Goal: Task Accomplishment & Management: Manage account settings

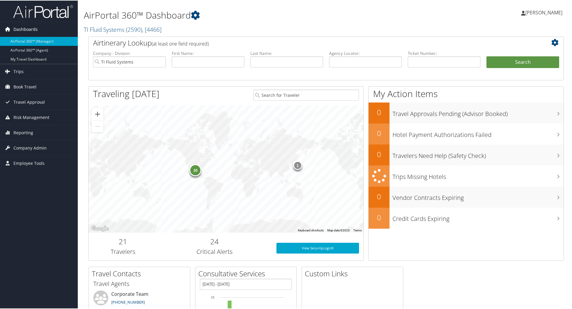
click at [22, 29] on span "Dashboards" at bounding box center [25, 28] width 24 height 15
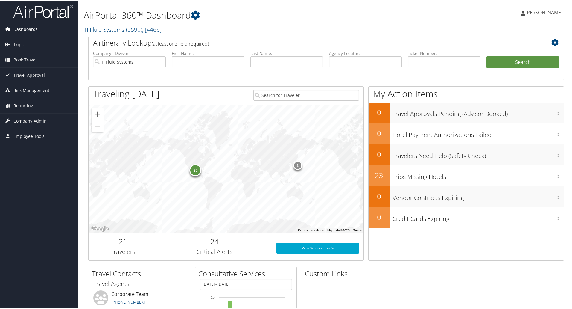
click at [31, 28] on span "Dashboards" at bounding box center [25, 28] width 24 height 15
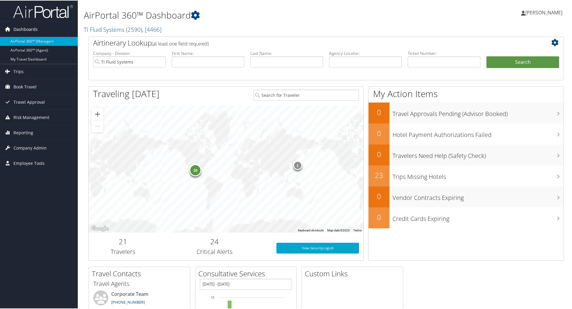
click at [31, 27] on span "Dashboards" at bounding box center [25, 28] width 24 height 15
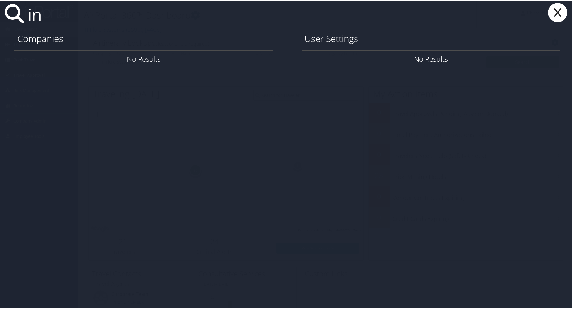
type input "i"
type input "e"
type input "inner"
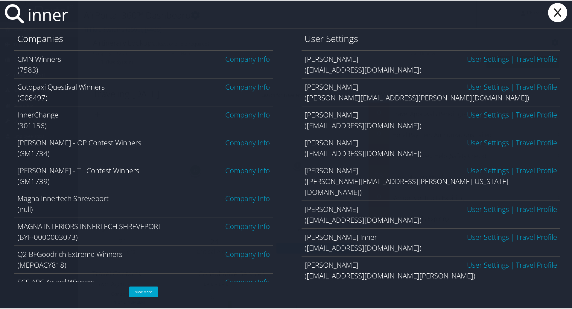
drag, startPoint x: 87, startPoint y: 20, endPoint x: 23, endPoint y: 18, distance: 64.4
click at [23, 18] on div "inner" at bounding box center [287, 14] width 575 height 28
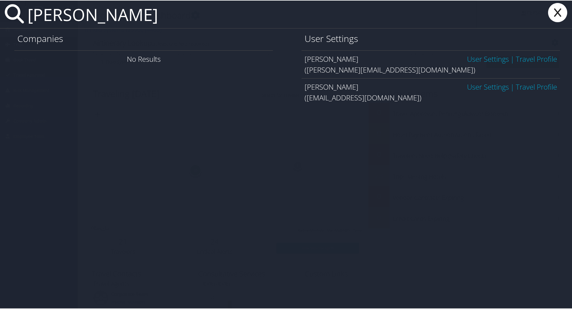
type input "anita prince"
click at [540, 56] on link "Travel Profile" at bounding box center [536, 58] width 41 height 10
click at [475, 58] on link "User Settings" at bounding box center [488, 58] width 42 height 10
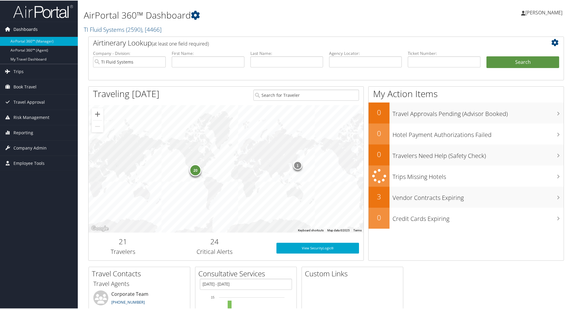
click at [33, 28] on span "Dashboards" at bounding box center [25, 28] width 24 height 15
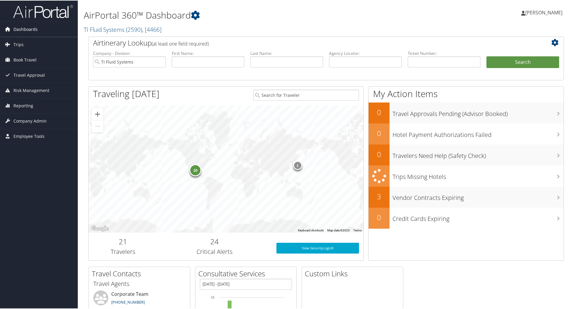
click at [33, 28] on span "Dashboards" at bounding box center [25, 28] width 24 height 15
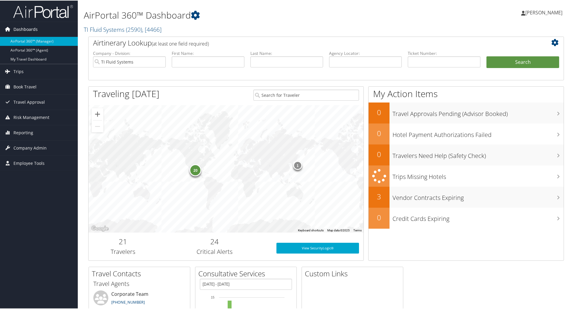
click at [33, 28] on span "Dashboards" at bounding box center [25, 28] width 24 height 15
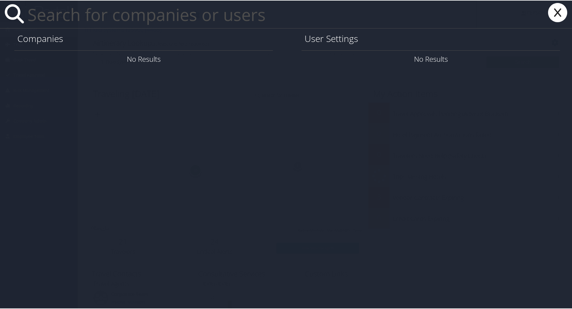
click at [72, 17] on input "text" at bounding box center [251, 14] width 452 height 28
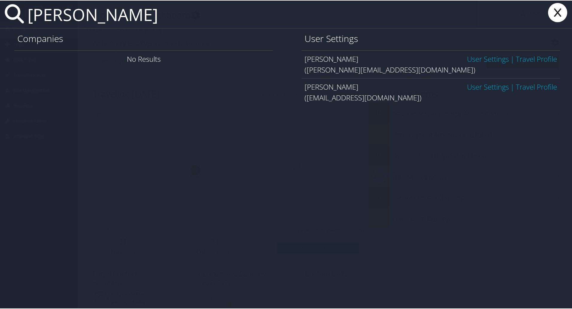
type input "anita prince"
click at [475, 87] on link "User Settings" at bounding box center [488, 86] width 42 height 10
